Goal: Navigation & Orientation: Find specific page/section

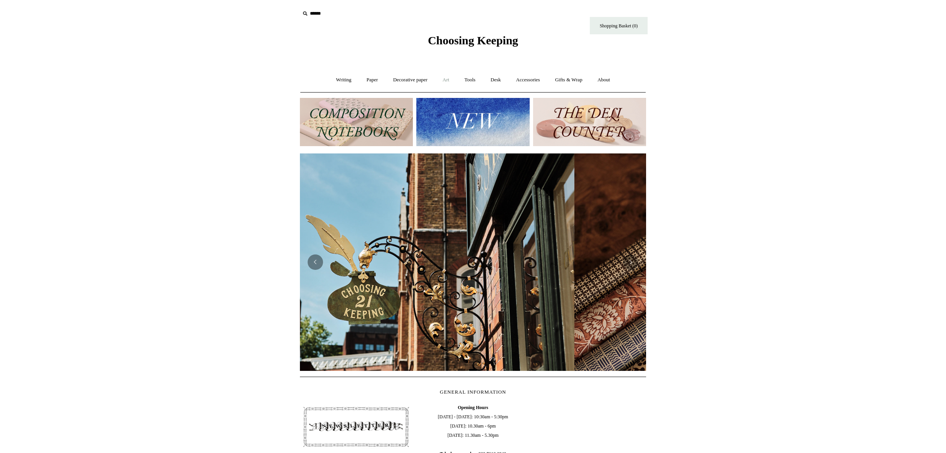
click at [445, 81] on link "Art +" at bounding box center [446, 80] width 20 height 20
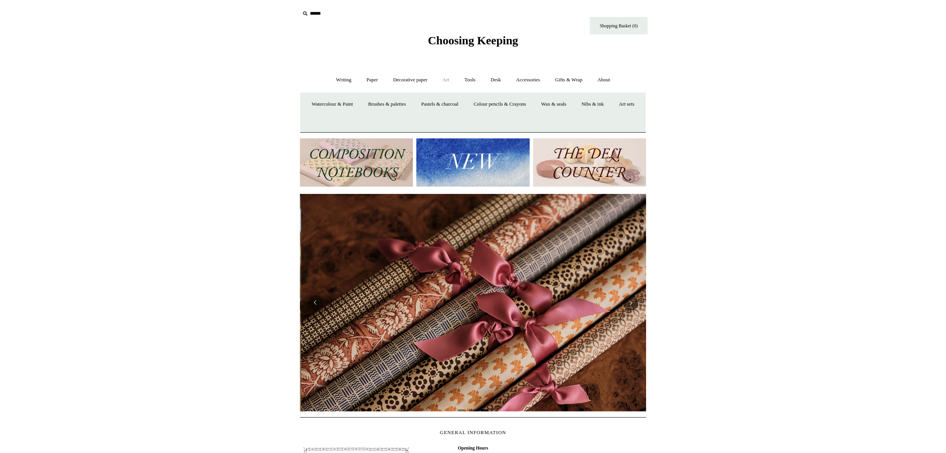
scroll to position [0, 693]
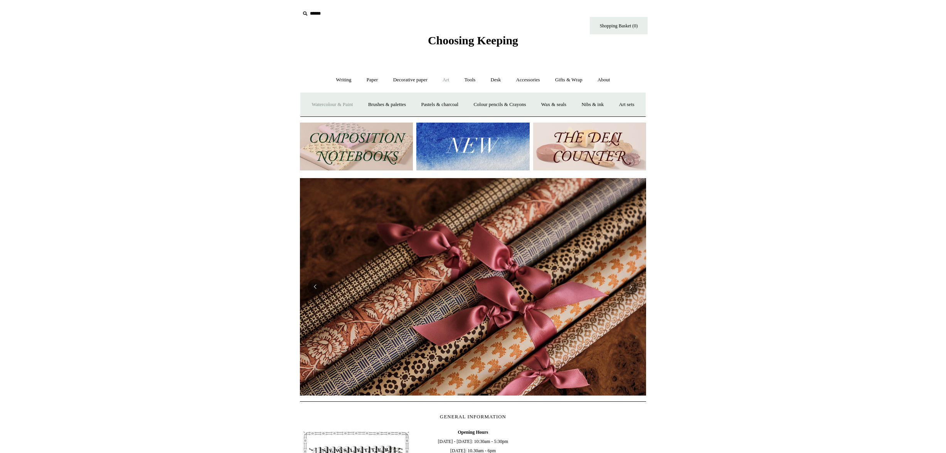
click at [340, 105] on link "Watercolour & Paint" at bounding box center [332, 104] width 55 height 20
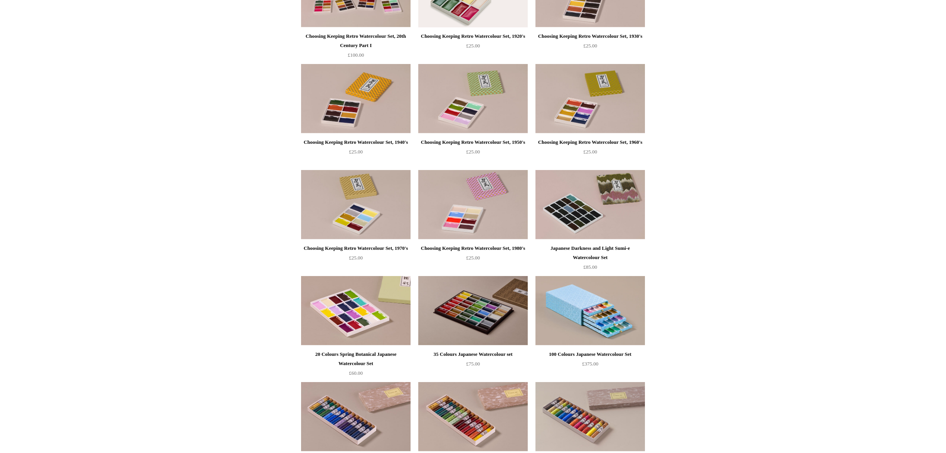
scroll to position [358, 0]
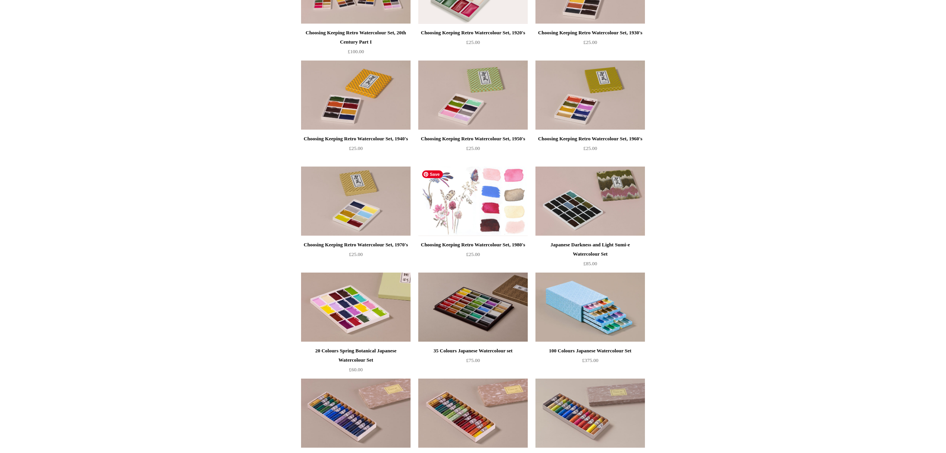
click at [479, 224] on img at bounding box center [473, 201] width 110 height 69
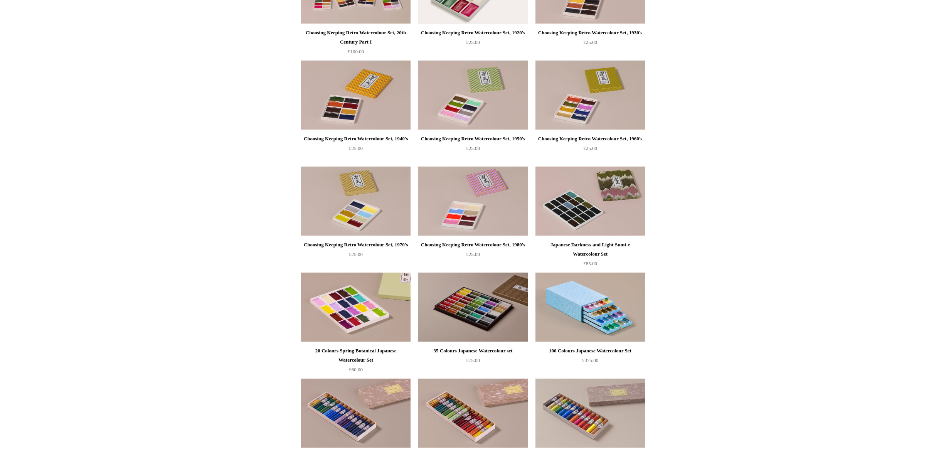
click at [474, 138] on div "Choosing Keeping Retro Watercolour Set, 1950's" at bounding box center [473, 138] width 106 height 9
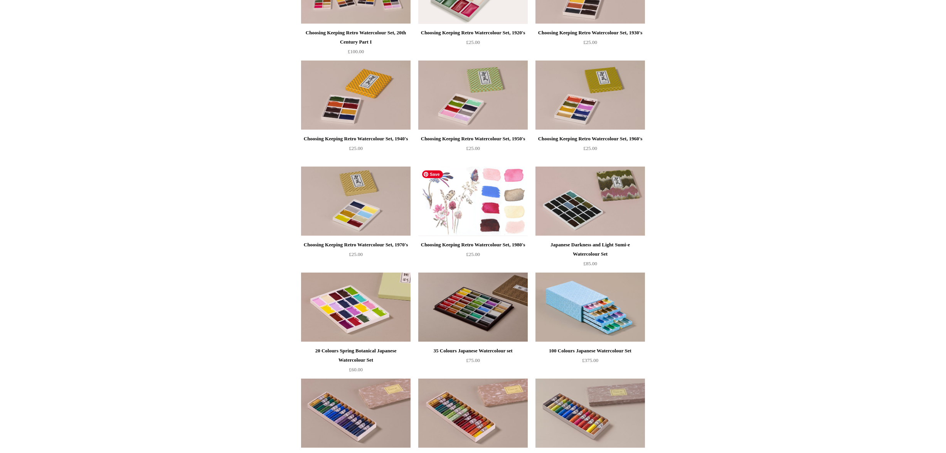
click at [462, 204] on img at bounding box center [473, 201] width 110 height 69
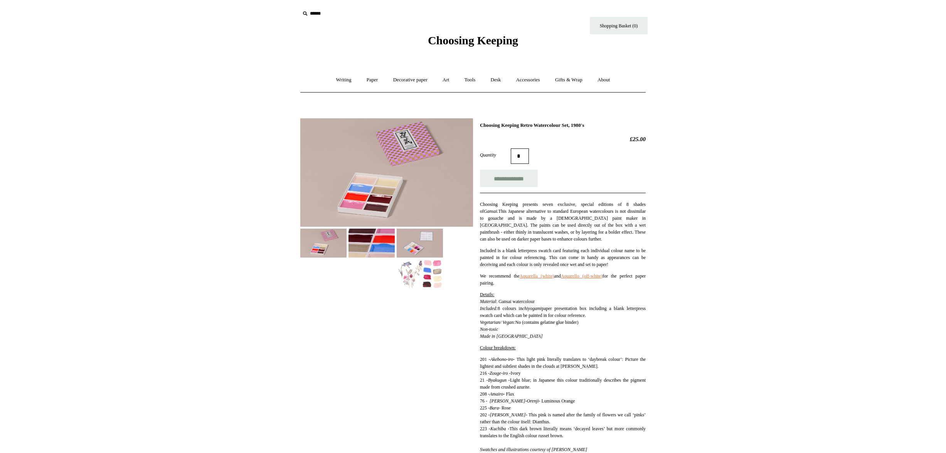
click at [386, 245] on img at bounding box center [372, 243] width 46 height 29
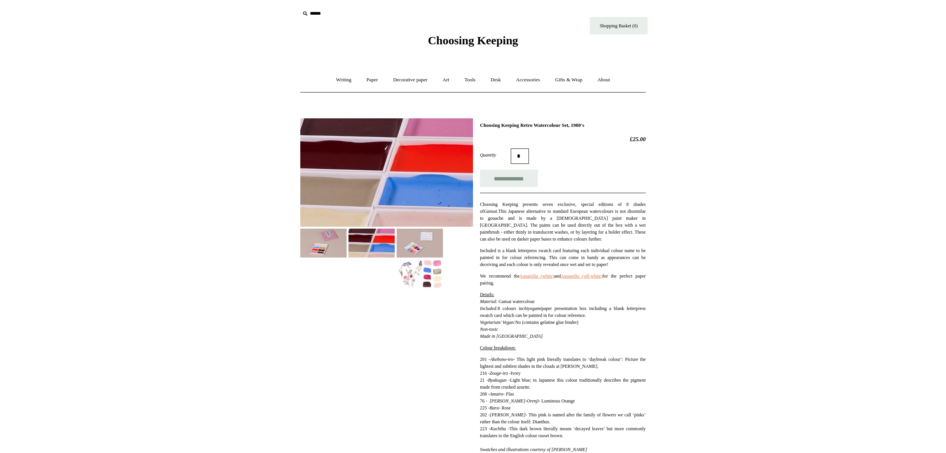
click at [428, 272] on img at bounding box center [420, 274] width 46 height 29
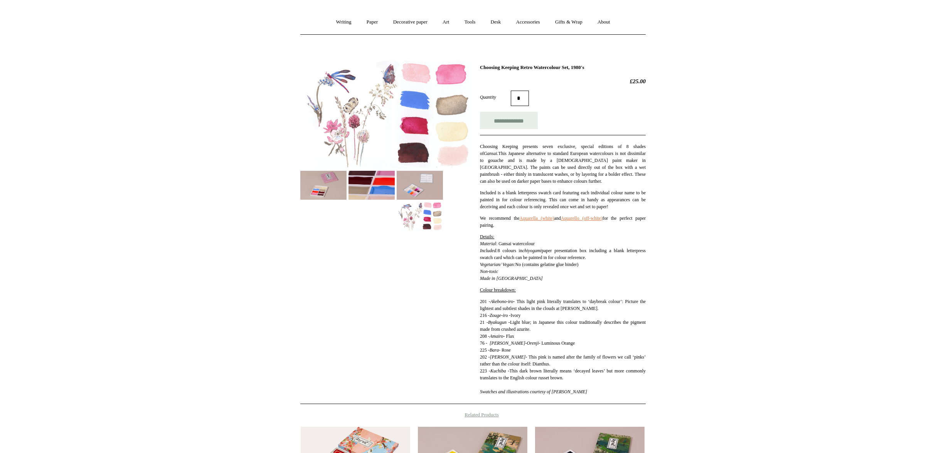
scroll to position [57, 0]
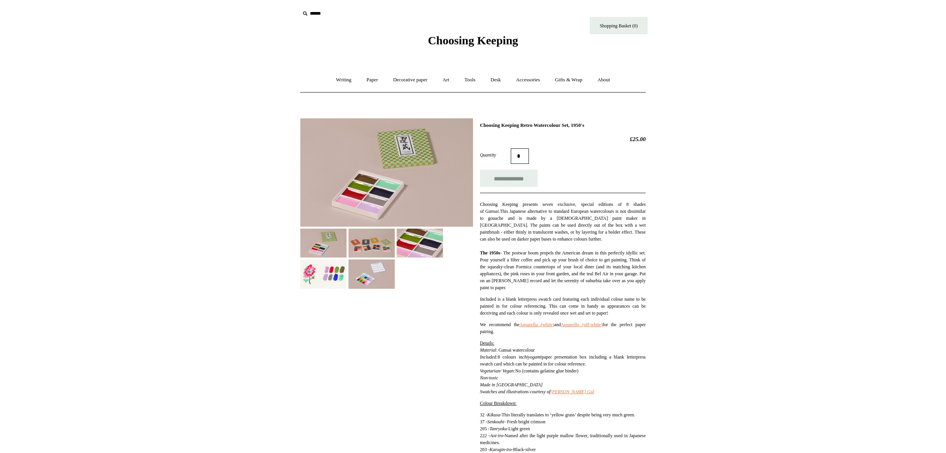
click at [335, 279] on img at bounding box center [323, 274] width 46 height 29
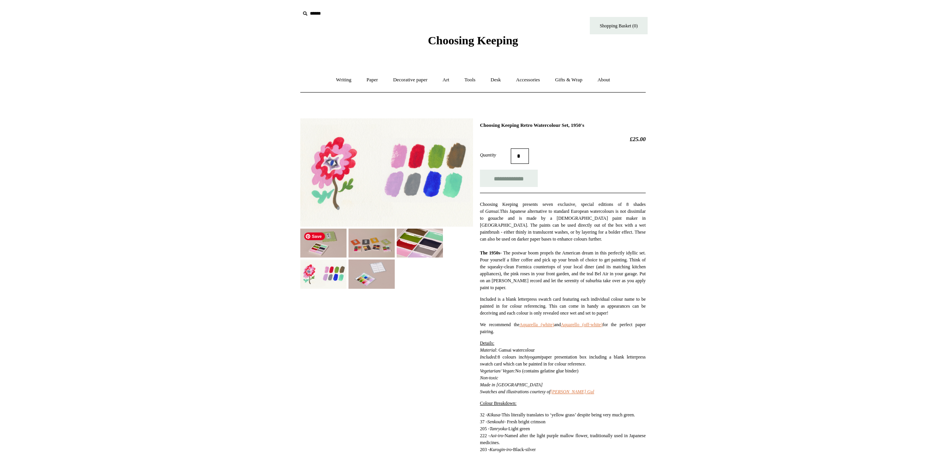
click at [330, 246] on img at bounding box center [323, 243] width 46 height 29
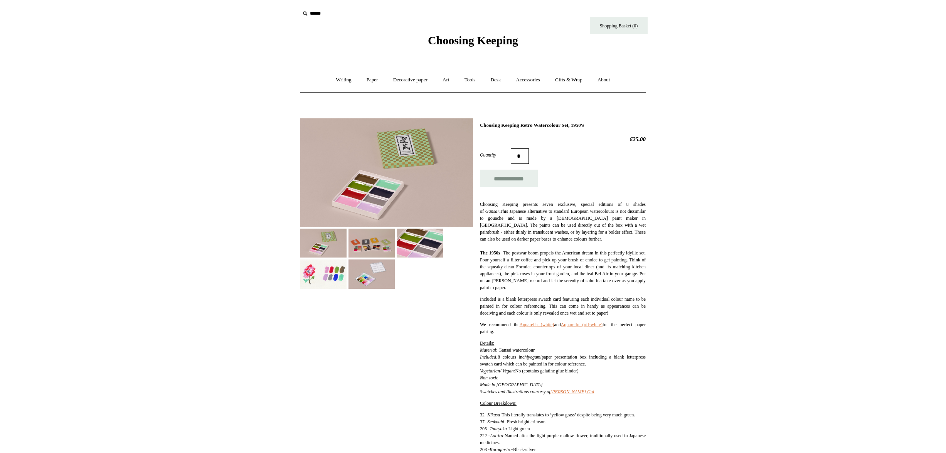
click at [318, 279] on img at bounding box center [323, 274] width 46 height 29
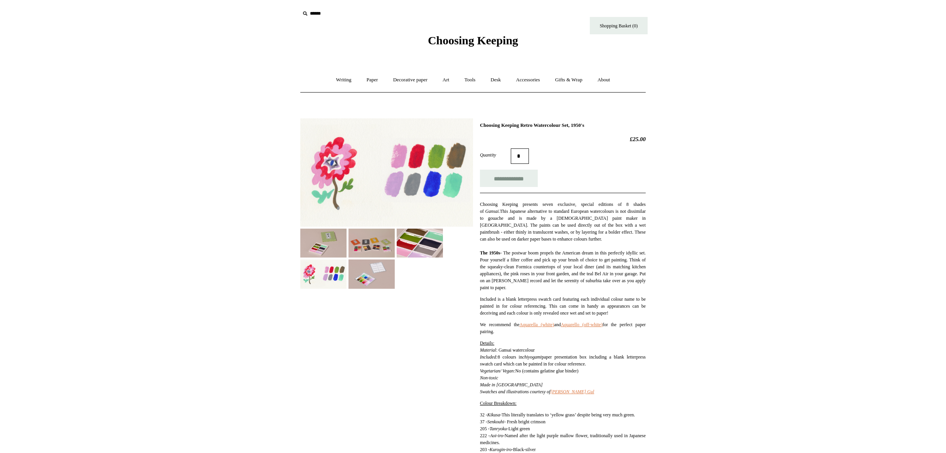
click at [371, 273] on img at bounding box center [372, 274] width 46 height 29
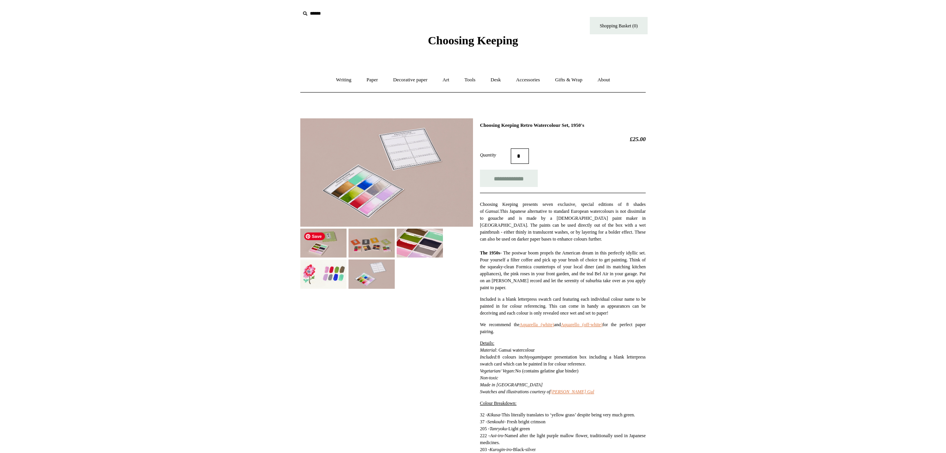
click at [331, 252] on img at bounding box center [323, 243] width 46 height 29
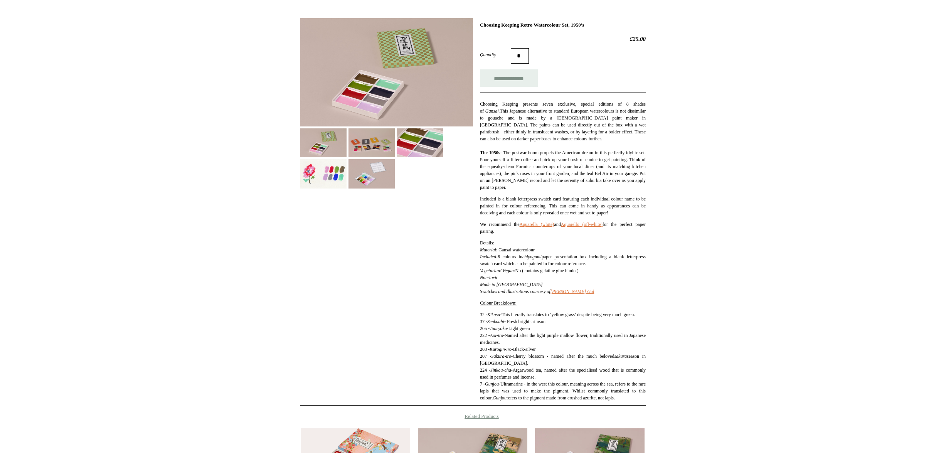
scroll to position [101, 0]
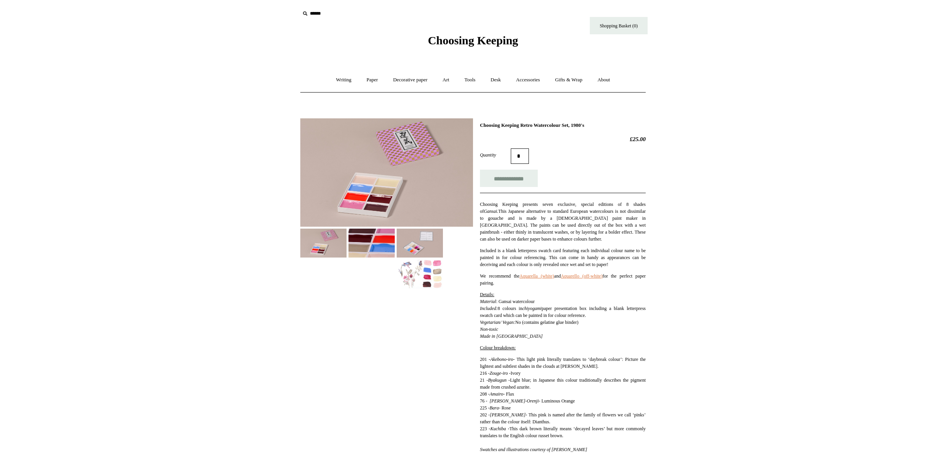
click at [377, 242] on img at bounding box center [372, 243] width 46 height 29
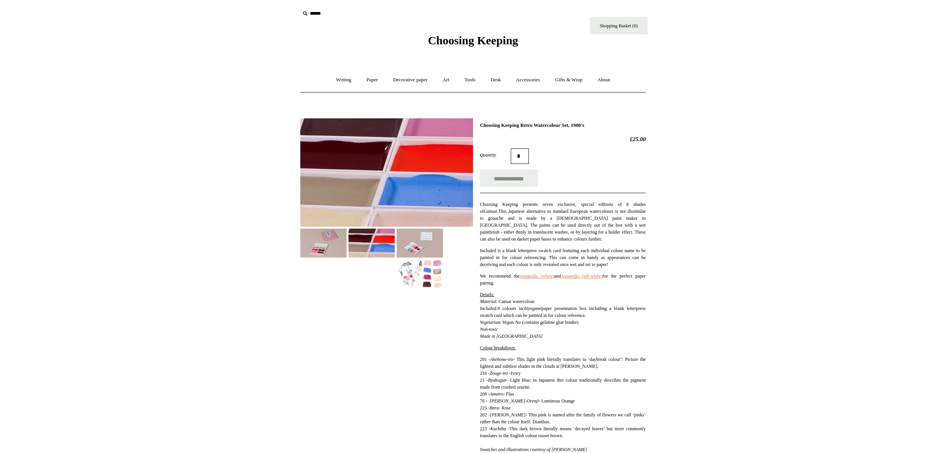
click at [422, 253] on img at bounding box center [420, 243] width 46 height 29
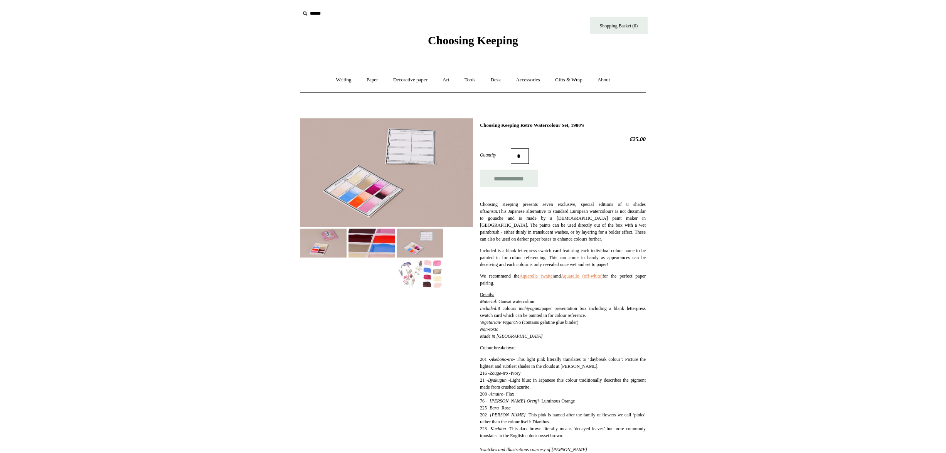
click at [426, 270] on img at bounding box center [420, 274] width 46 height 29
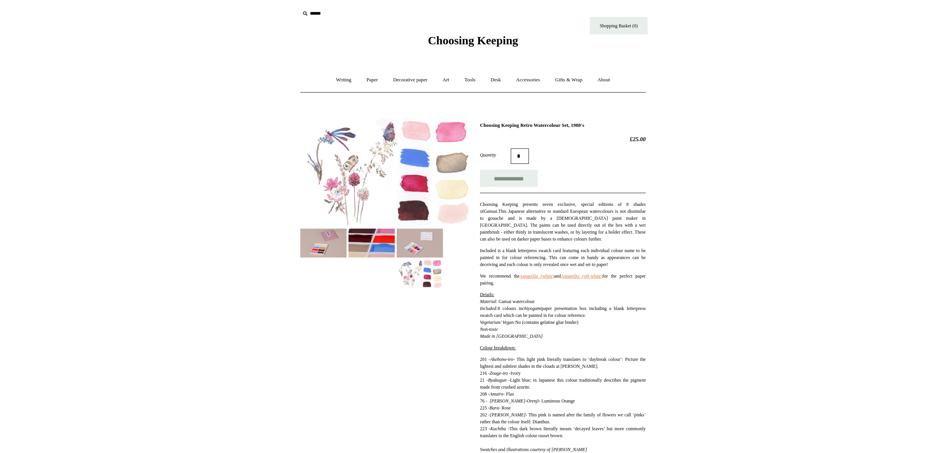
click at [320, 249] on img at bounding box center [323, 243] width 46 height 29
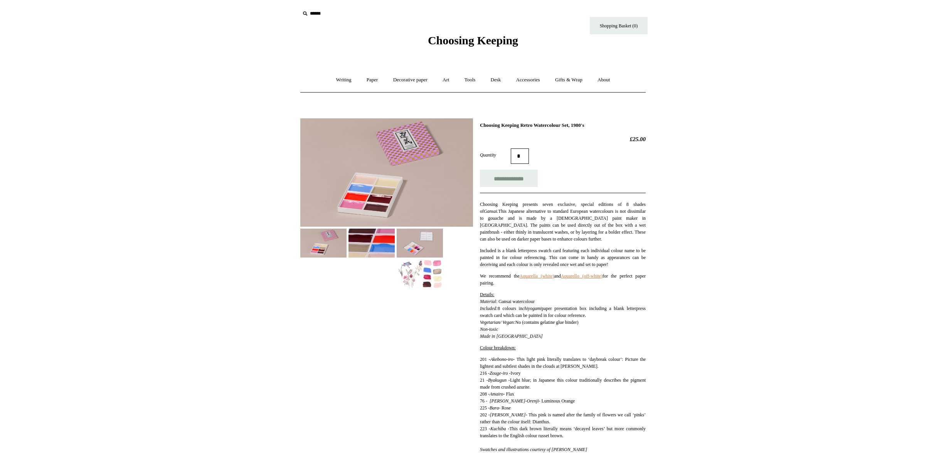
click at [419, 248] on img at bounding box center [420, 243] width 46 height 29
click at [431, 278] on img at bounding box center [420, 274] width 46 height 29
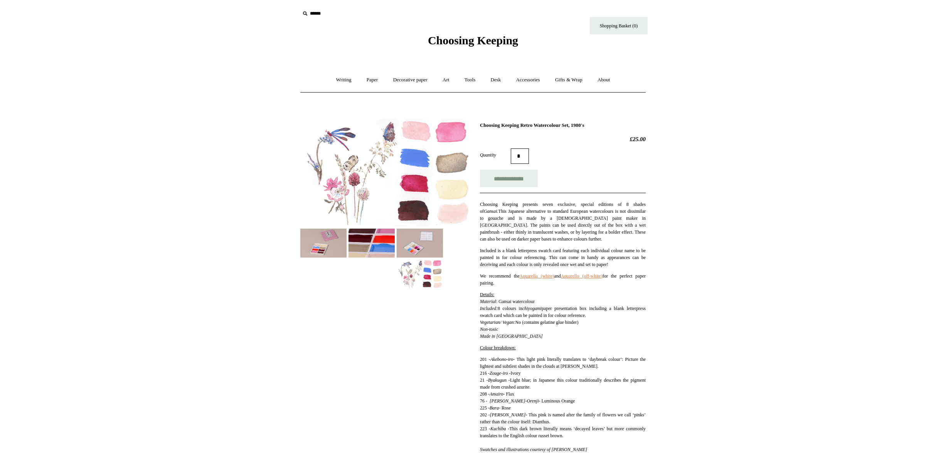
click at [382, 246] on img at bounding box center [372, 243] width 46 height 29
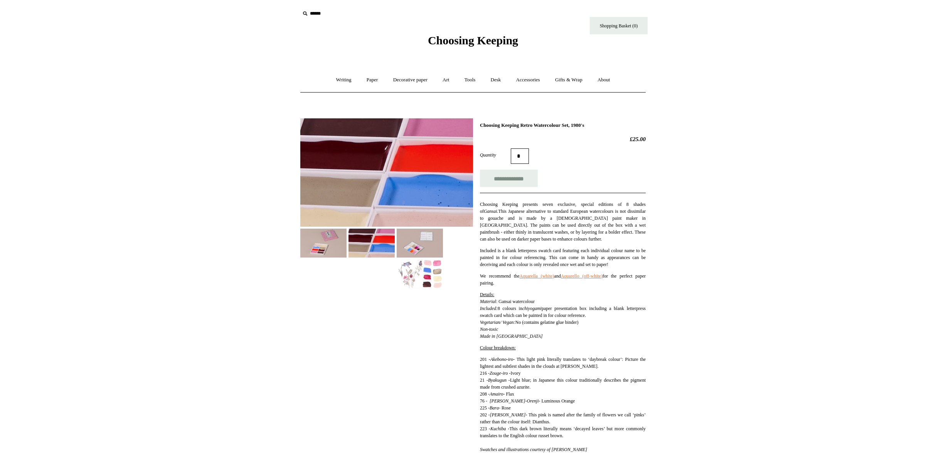
click at [424, 243] on img at bounding box center [420, 243] width 46 height 29
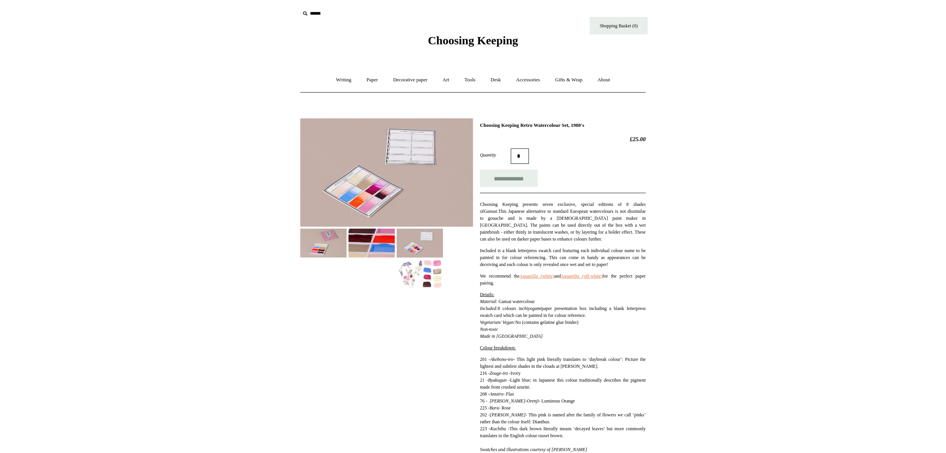
click at [328, 246] on img at bounding box center [323, 243] width 46 height 29
click at [519, 178] on input "**********" at bounding box center [509, 178] width 58 height 17
type input "**********"
click at [615, 23] on link "Shopping Basket (1)" at bounding box center [619, 25] width 58 height 17
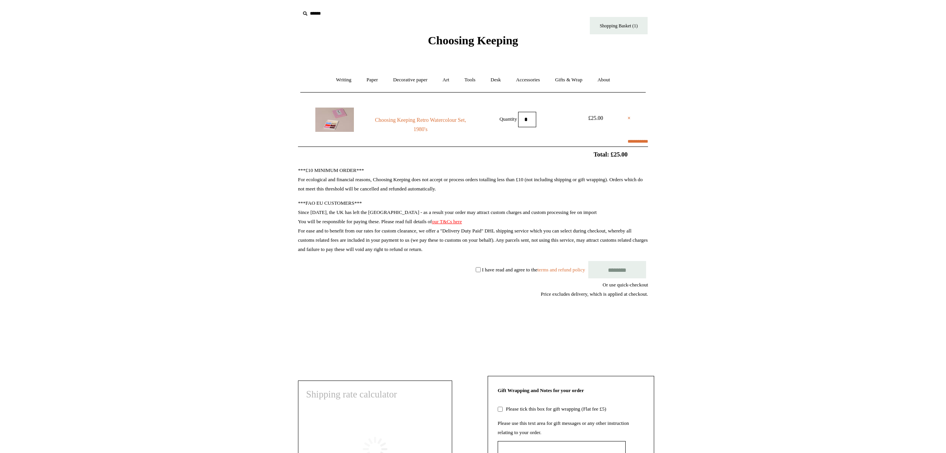
select select "**********"
type input "*****"
select select "*******"
click at [621, 270] on input "********" at bounding box center [617, 269] width 58 height 17
